Goal: Transaction & Acquisition: Subscribe to service/newsletter

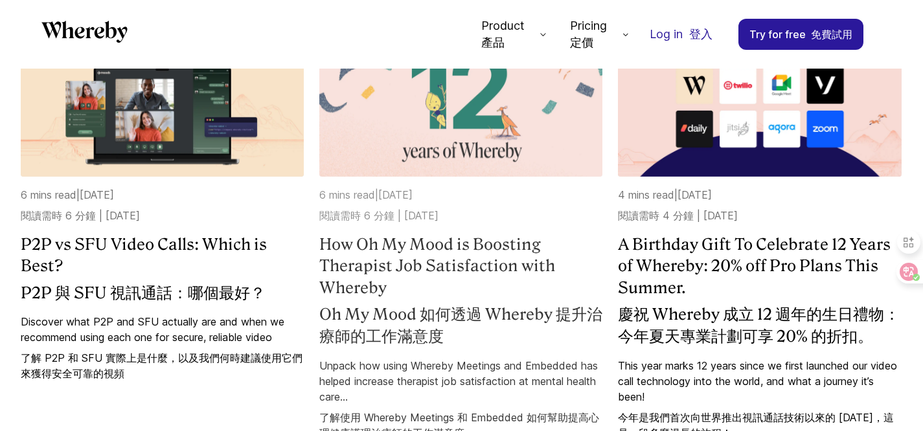
scroll to position [556, 0]
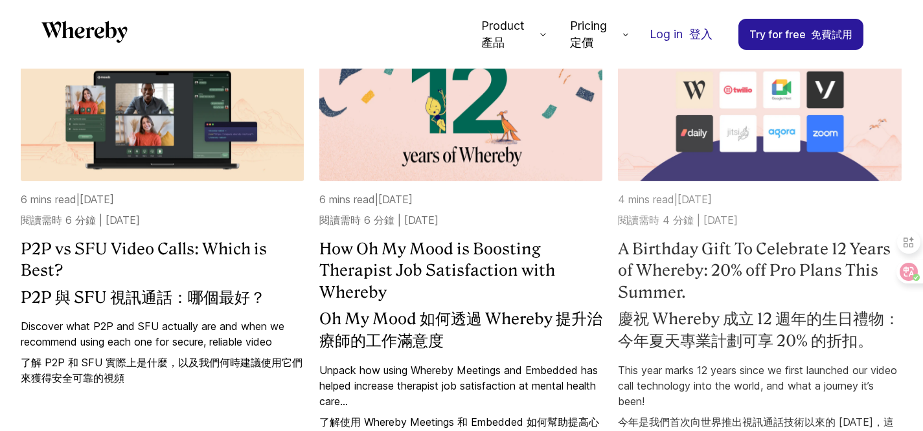
click at [695, 113] on img at bounding box center [759, 98] width 283 height 166
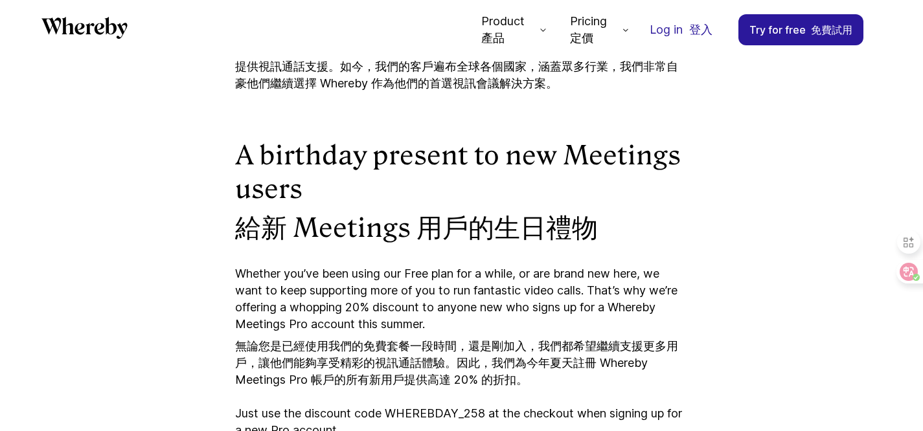
scroll to position [1737, 0]
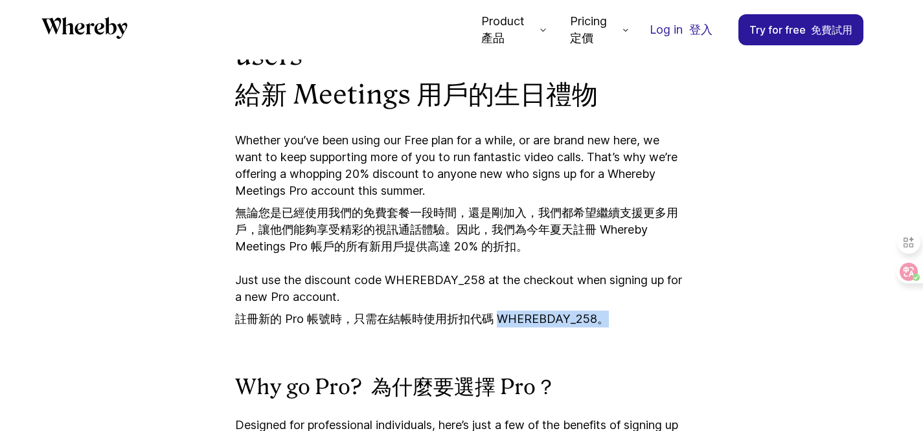
drag, startPoint x: 499, startPoint y: 319, endPoint x: 702, endPoint y: 325, distance: 202.2
click at [702, 325] on article "A Birthday Gift To Celebrate 12 Years of Whereby: 20% off Pro Plans This Summer…" at bounding box center [461, 289] width 777 height 3597
copy font "WHEREBDAY_258。"
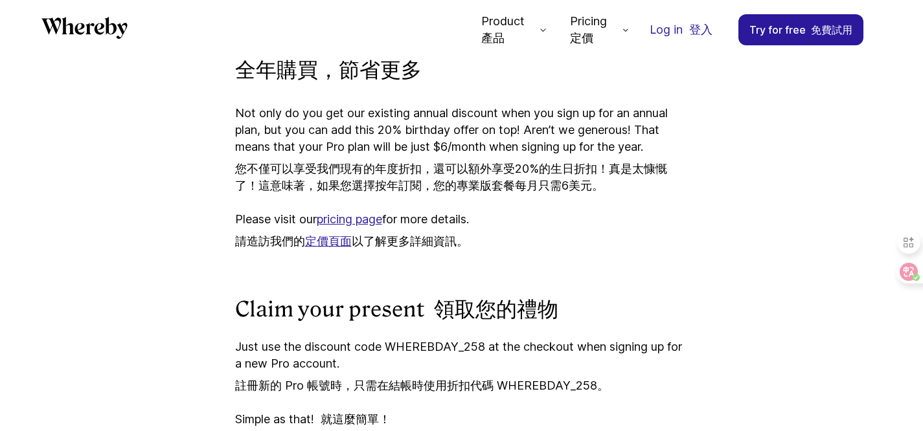
scroll to position [2605, 0]
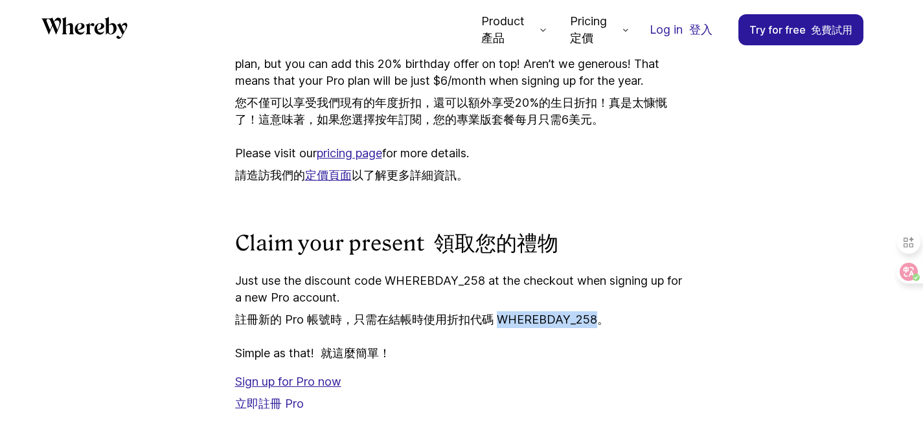
drag, startPoint x: 495, startPoint y: 339, endPoint x: 591, endPoint y: 339, distance: 95.9
click at [592, 326] on font "註冊新的 Pro 帳號時，只需在結帳時使用折扣代碼 WHEREBDAY_258。" at bounding box center [422, 320] width 374 height 14
copy font "WHEREBDAY_258"
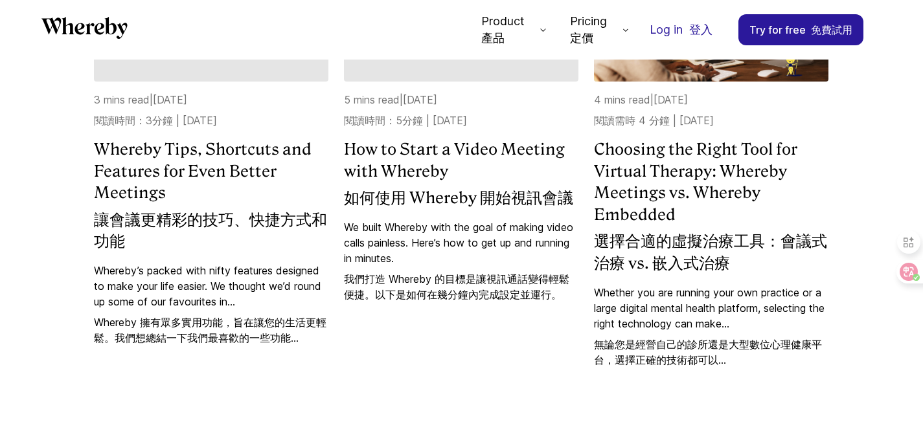
scroll to position [4531, 0]
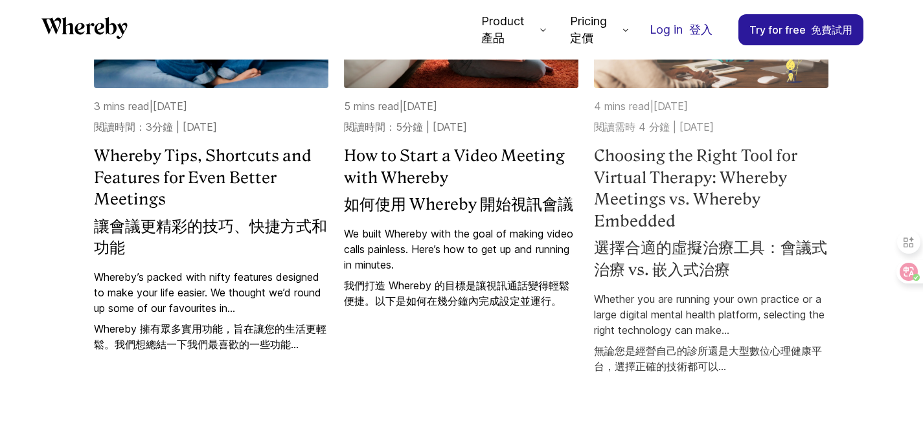
click at [646, 88] on img at bounding box center [711, 5] width 234 height 166
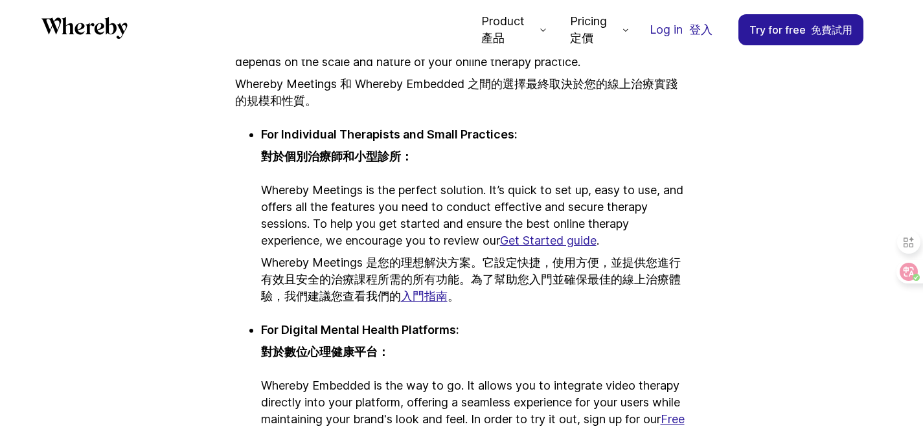
scroll to position [6565, 0]
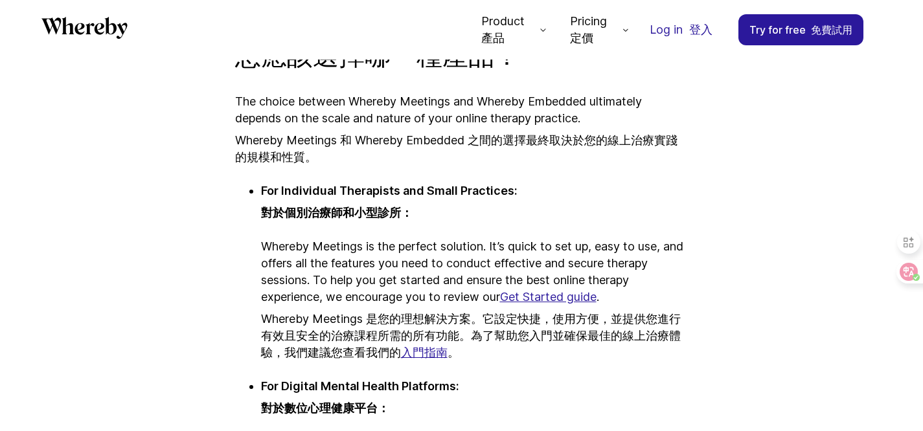
click at [444, 357] on link "入門指南" at bounding box center [424, 353] width 47 height 14
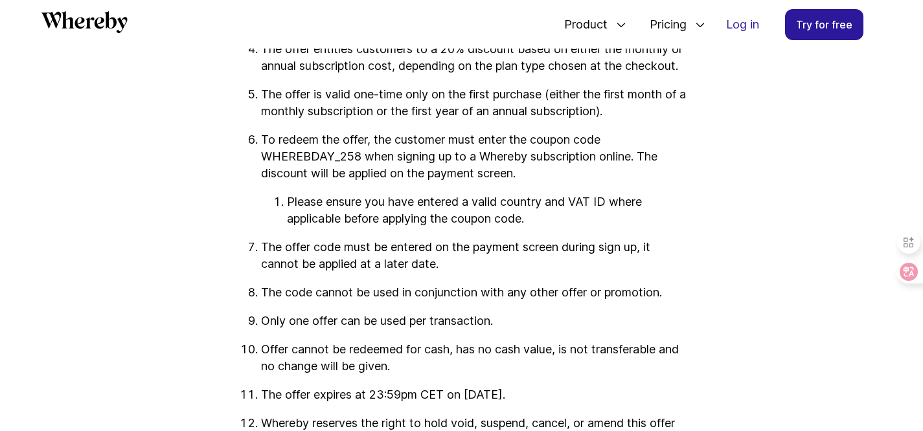
scroll to position [2241, 0]
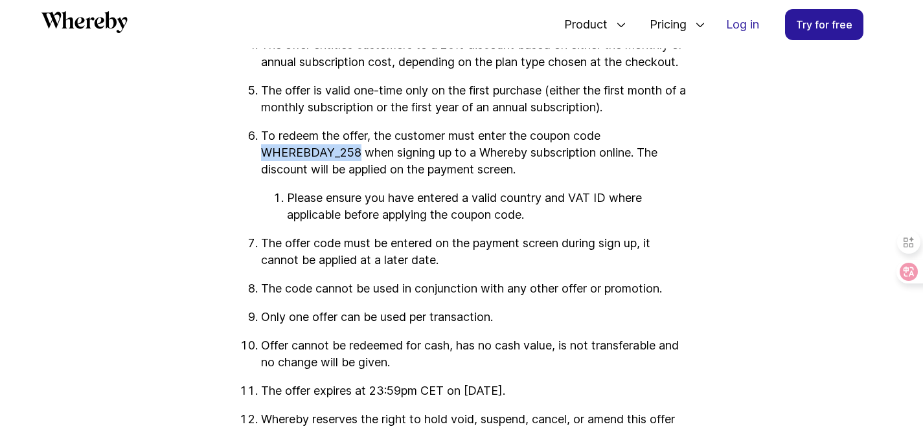
drag, startPoint x: 358, startPoint y: 185, endPoint x: 264, endPoint y: 189, distance: 94.0
click at [264, 178] on p "To redeem the offer, the customer must enter the coupon code WHEREBDAY_258 when…" at bounding box center [475, 153] width 428 height 51
copy p "WHEREBDAY_258"
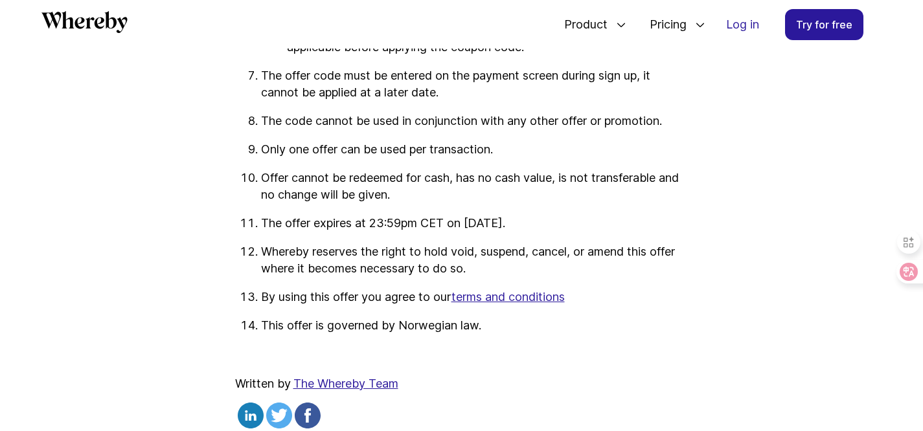
scroll to position [2502, 0]
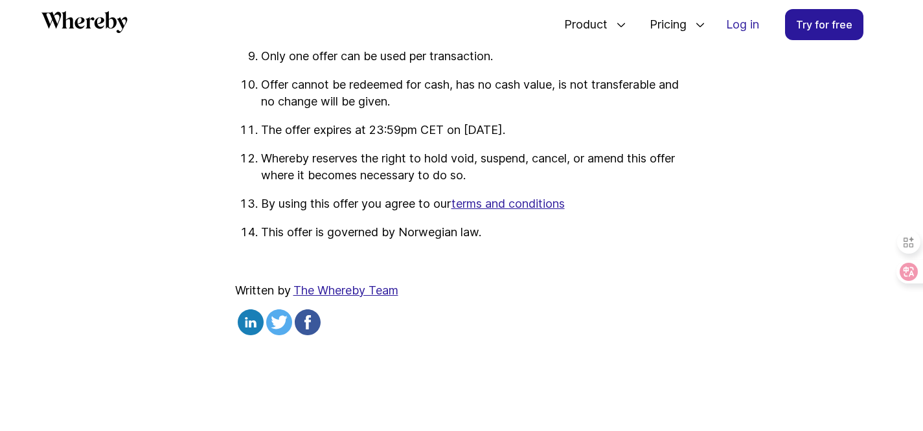
click at [486, 110] on p "Offer cannot be redeemed for cash, has no cash value, is not transferable and n…" at bounding box center [475, 93] width 428 height 34
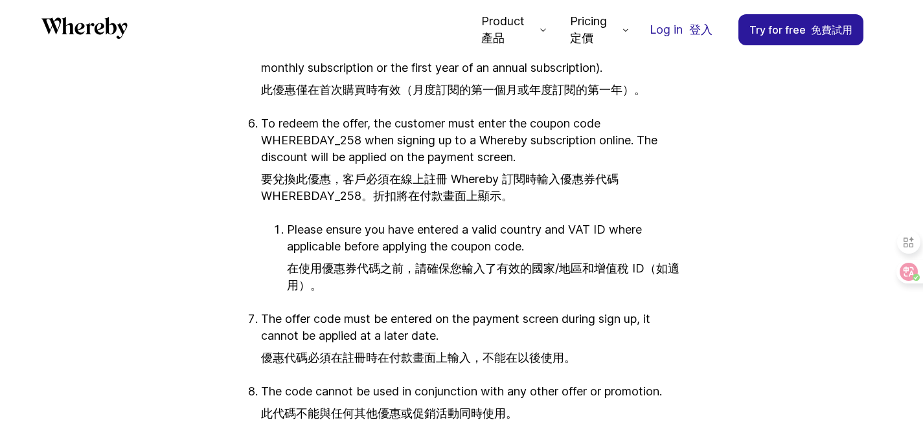
scroll to position [2572, 0]
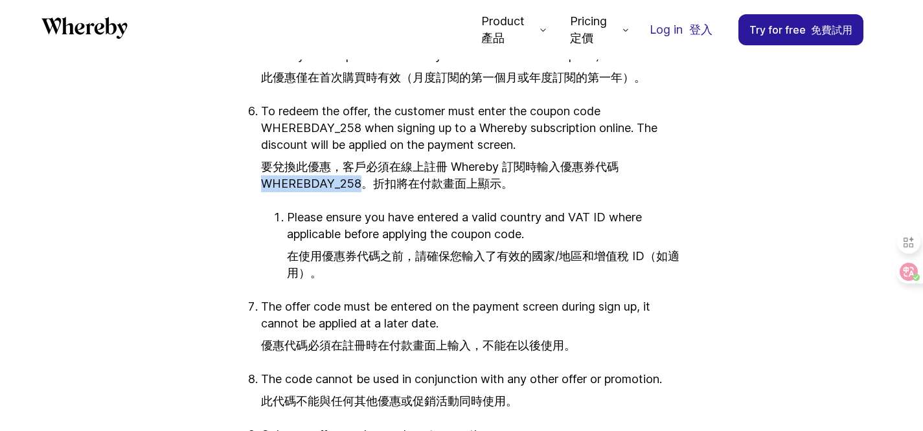
drag, startPoint x: 359, startPoint y: 218, endPoint x: 265, endPoint y: 222, distance: 94.0
click at [265, 190] on font "要兌換此優惠，客戶必須在線上註冊 Whereby 訂閱時輸入優惠券代碼 WHEREBDAY_258。折扣將在付款畫面上顯示。" at bounding box center [440, 175] width 358 height 30
copy font "WHEREBDAY_258"
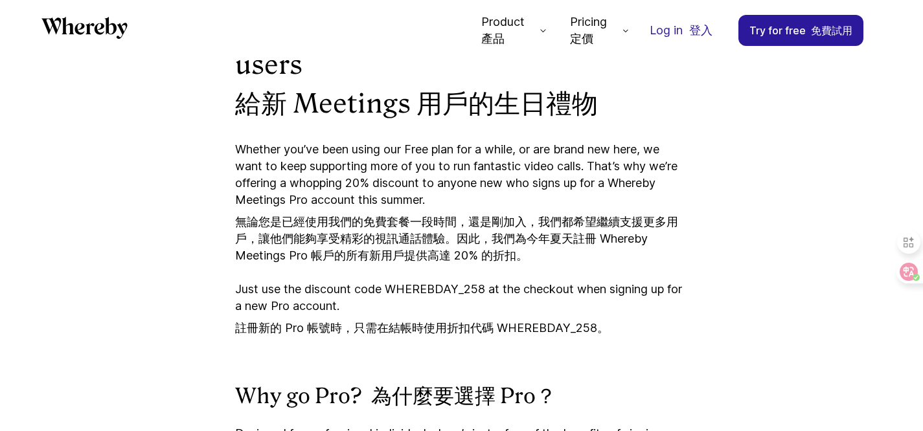
scroll to position [1730, 0]
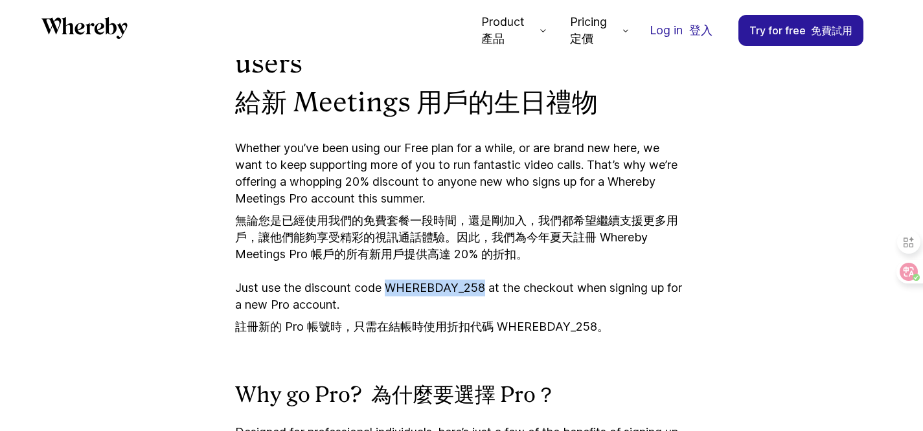
drag, startPoint x: 388, startPoint y: 289, endPoint x: 484, endPoint y: 290, distance: 95.9
click at [483, 291] on p "Just use the discount code WHEREBDAY_258 at the checkout when signing up for a …" at bounding box center [461, 310] width 453 height 61
copy p "WHEREBDAY_258"
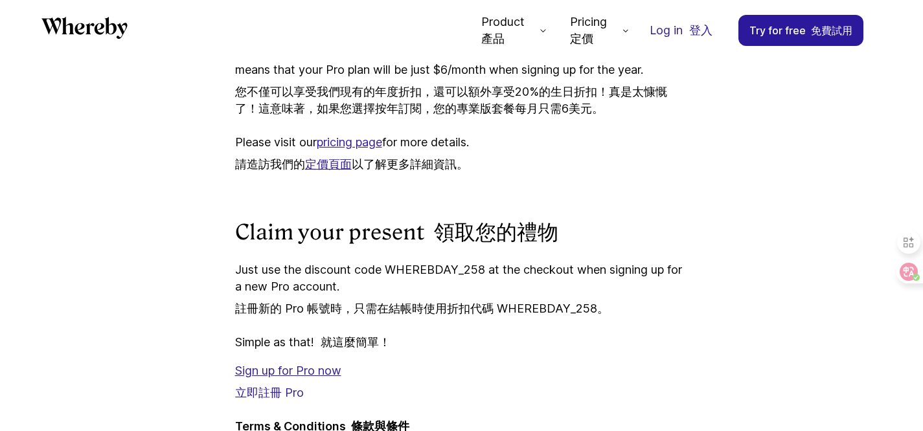
scroll to position [2617, 0]
drag, startPoint x: 389, startPoint y: 286, endPoint x: 485, endPoint y: 291, distance: 96.0
click at [485, 291] on p "Just use the discount code WHEREBDAY_258 at the checkout when signing up for a …" at bounding box center [461, 291] width 453 height 61
copy p "WHEREBDAY_258"
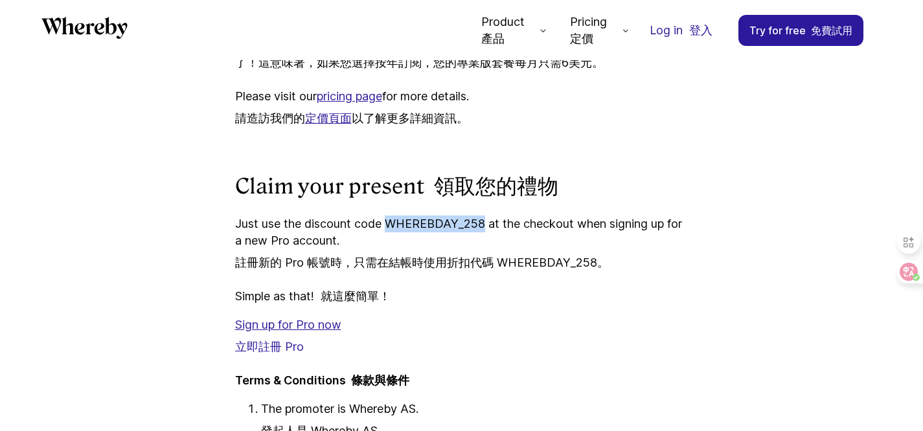
scroll to position [2677, 0]
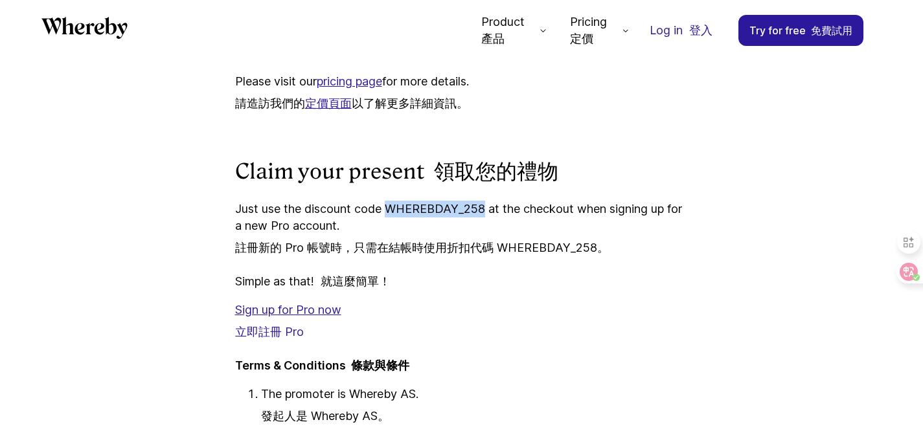
click at [308, 323] on link "Sign up for Pro now 立即註冊 Pro" at bounding box center [288, 321] width 106 height 36
